Goal: Find contact information: Find contact information

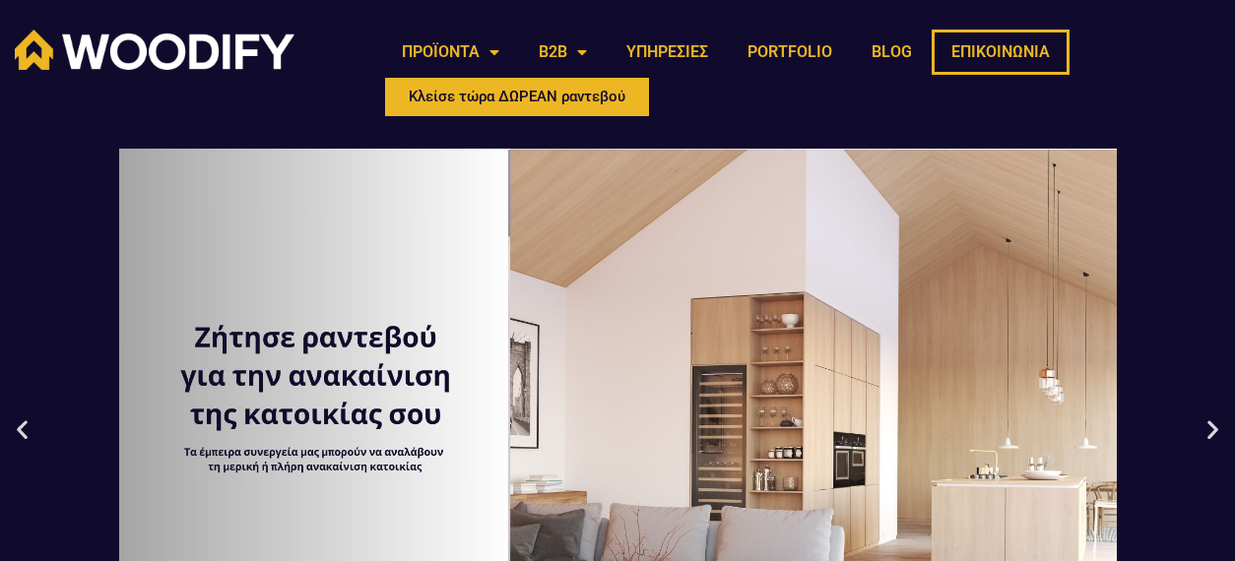
click at [992, 47] on link "ΕΠΙΚΟΙΝΩΝΙΑ" at bounding box center [1001, 52] width 138 height 45
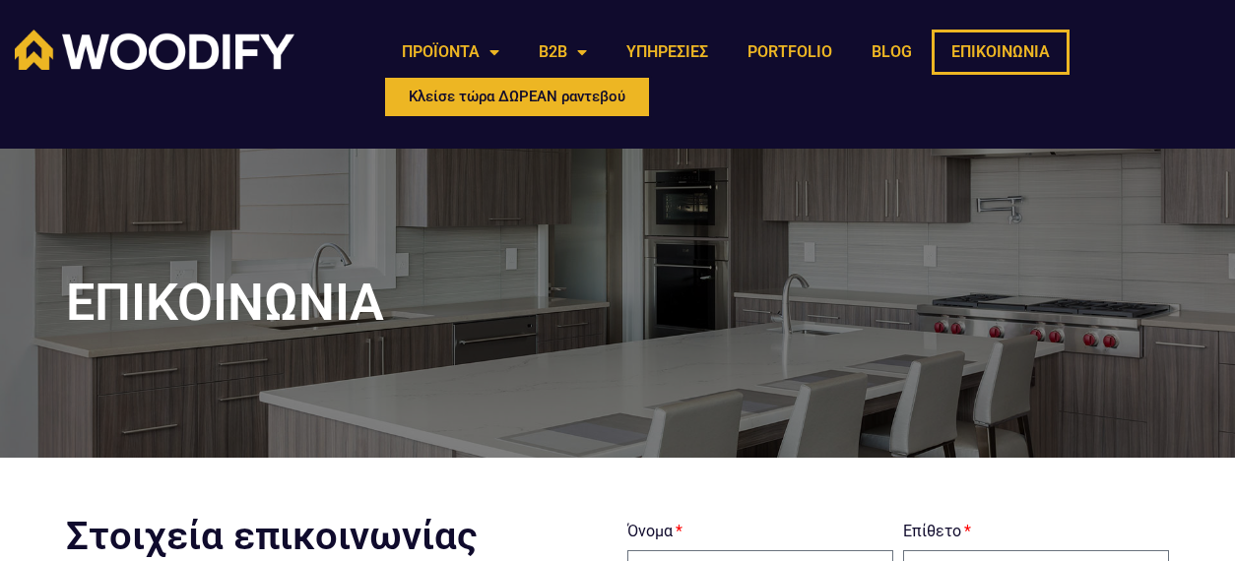
click at [991, 48] on link "ΕΠΙΚΟΙΝΩΝΙΑ" at bounding box center [1001, 52] width 138 height 45
